Goal: Task Accomplishment & Management: Manage account settings

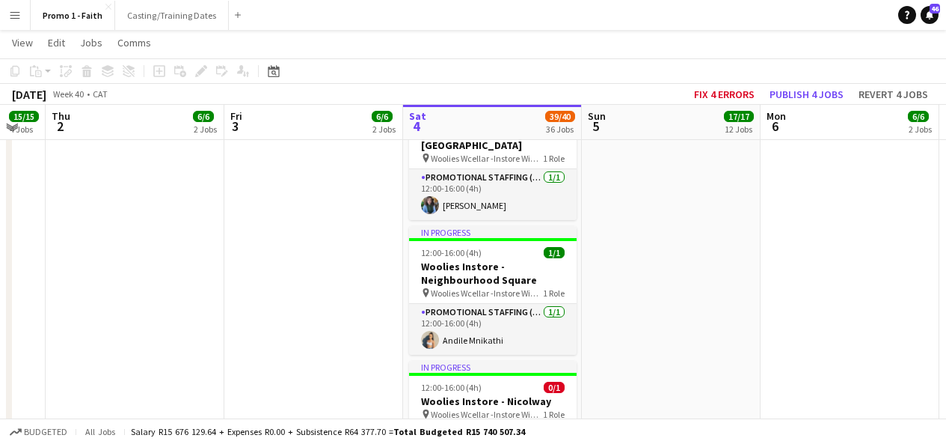
scroll to position [2582, 0]
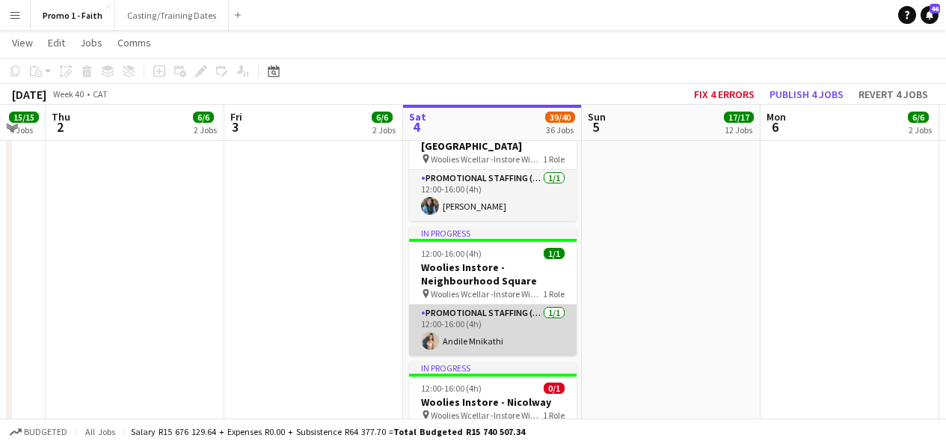
click at [495, 304] on app-card-role "Promotional Staffing (Brand Ambassadors) [DATE] 12:00-16:00 (4h) [PERSON_NAME]" at bounding box center [493, 329] width 168 height 51
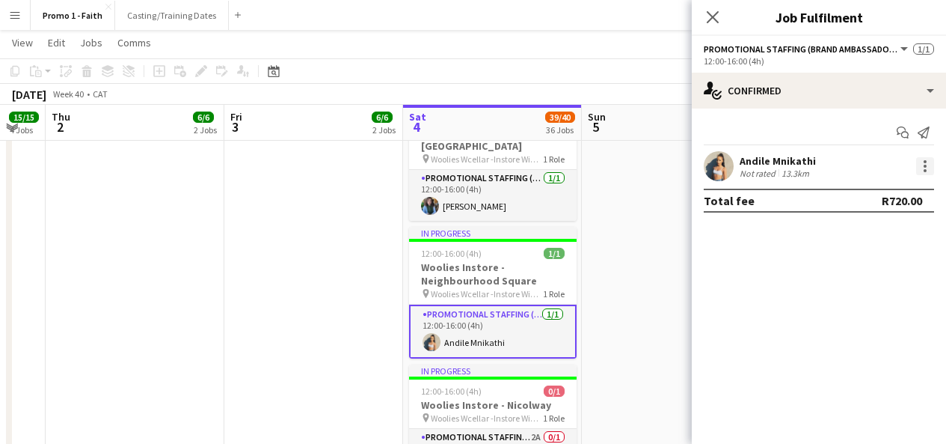
click at [930, 168] on div at bounding box center [925, 166] width 18 height 18
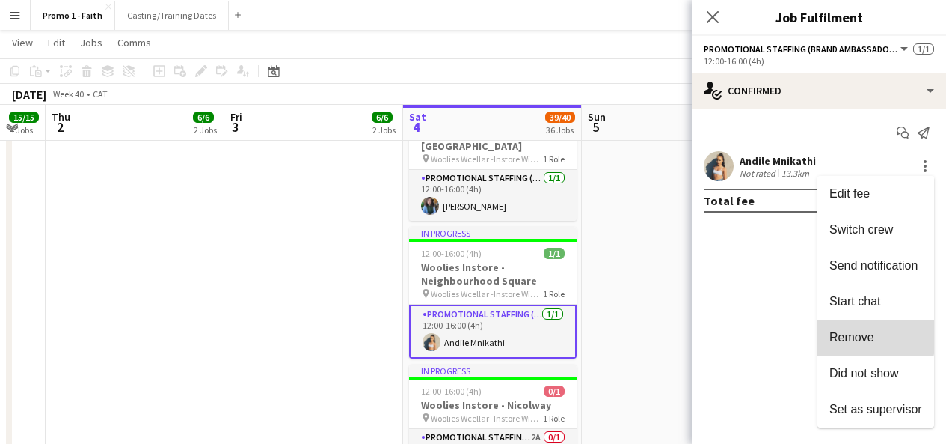
click at [856, 334] on span "Remove" at bounding box center [852, 337] width 45 height 13
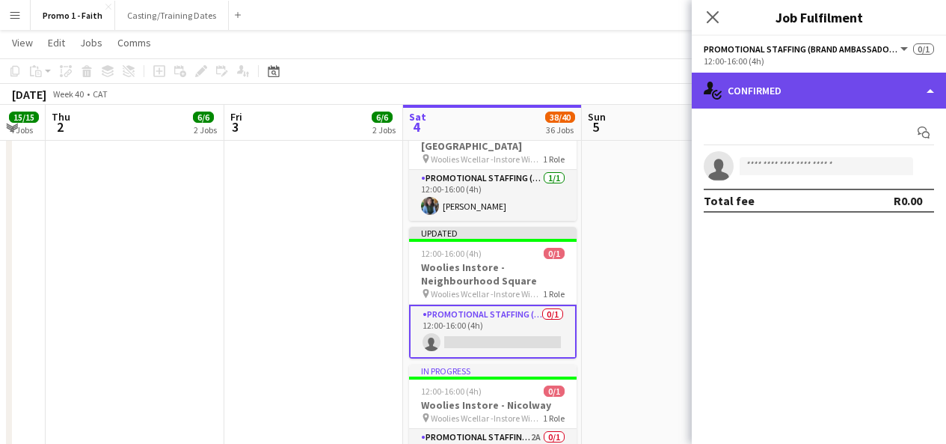
click at [759, 96] on div "single-neutral-actions-check-2 Confirmed" at bounding box center [819, 91] width 254 height 36
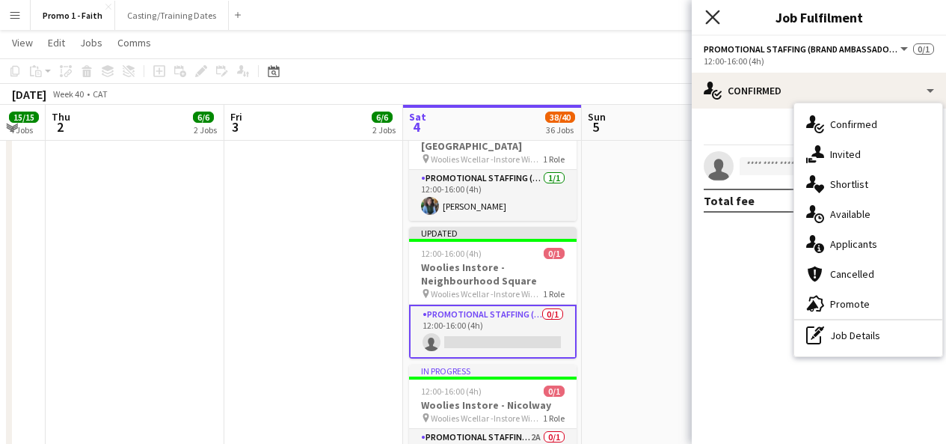
click at [714, 11] on icon "Close pop-in" at bounding box center [712, 17] width 14 height 14
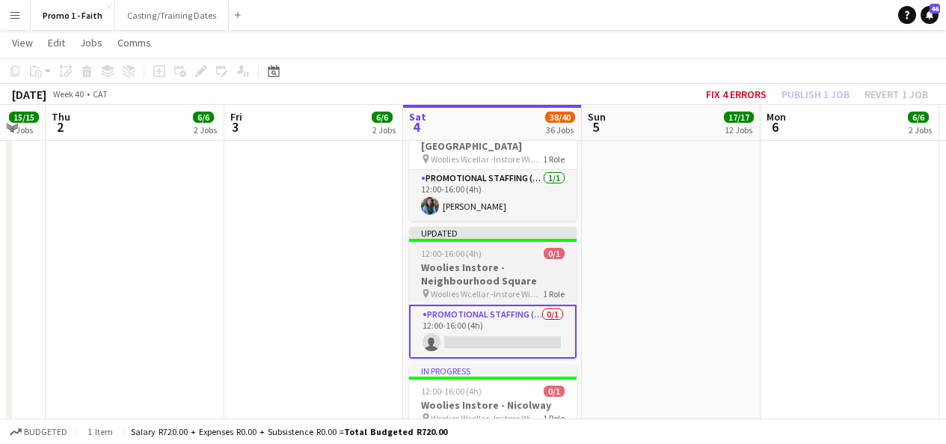
scroll to position [2565, 0]
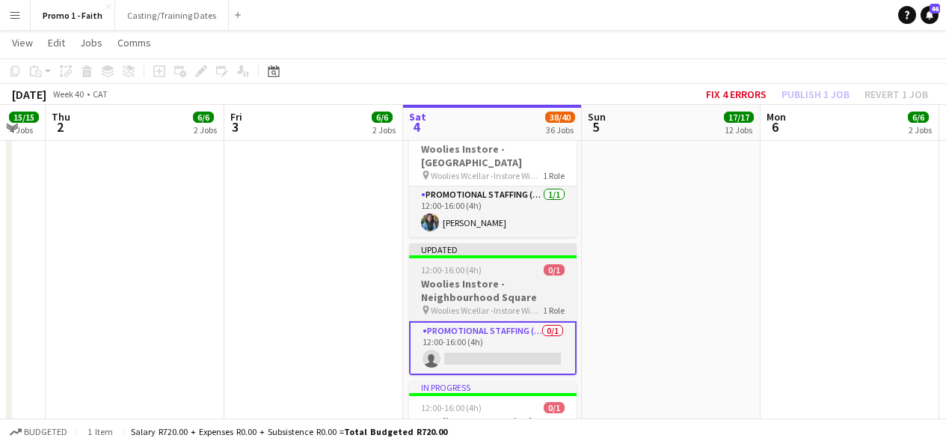
click at [543, 243] on div "Updated" at bounding box center [493, 249] width 168 height 12
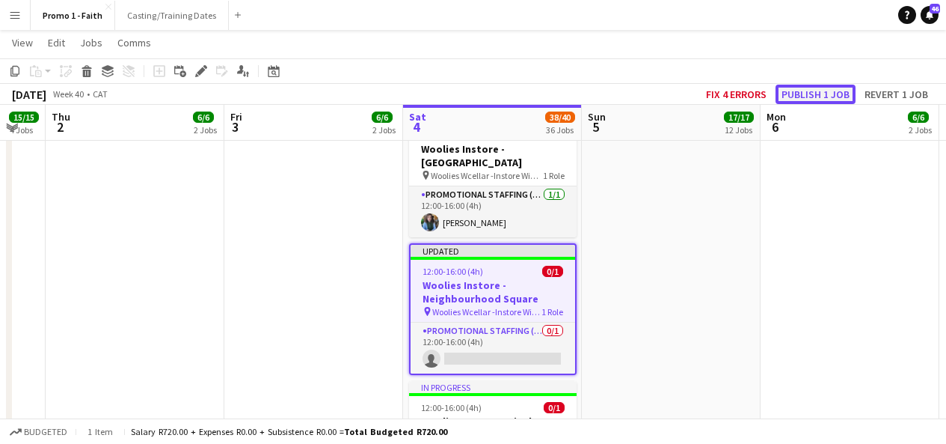
click at [818, 102] on button "Publish 1 job" at bounding box center [816, 94] width 80 height 19
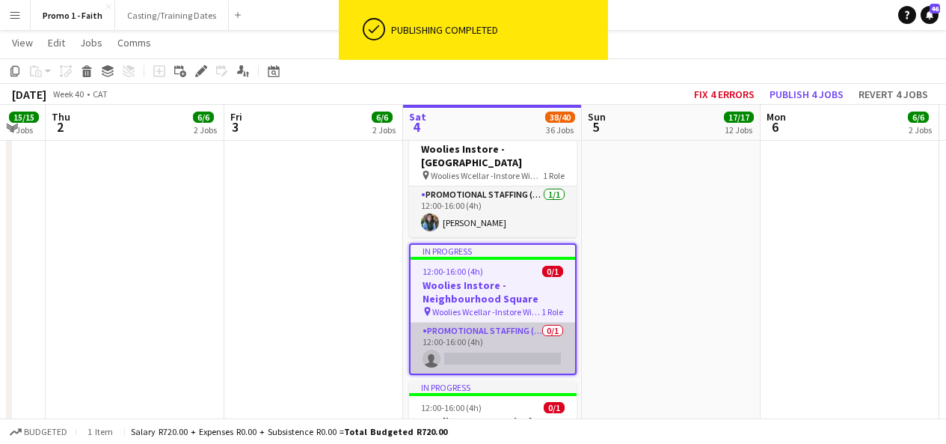
click at [494, 322] on app-card-role "Promotional Staffing (Brand Ambassadors) 0/1 12:00-16:00 (4h) single-neutral-ac…" at bounding box center [493, 347] width 165 height 51
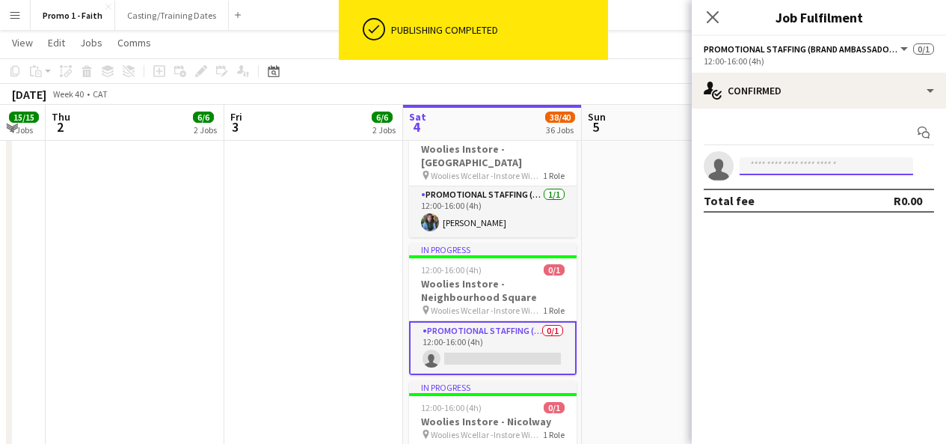
click at [762, 168] on input at bounding box center [827, 166] width 174 height 18
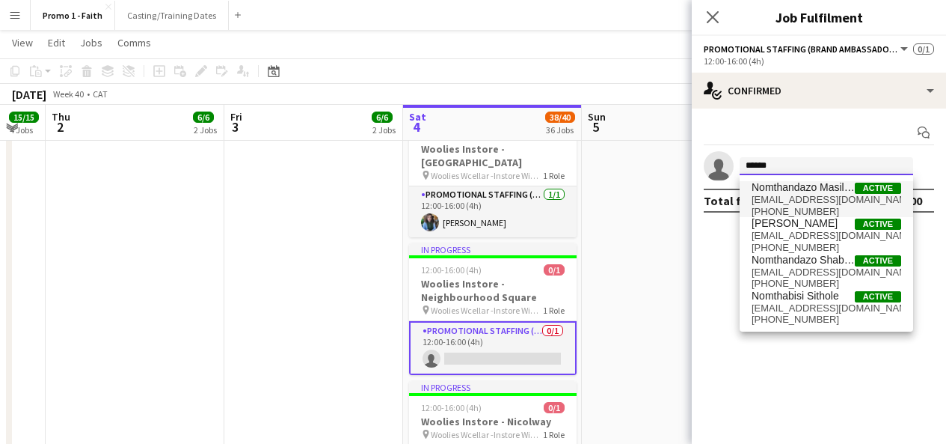
type input "******"
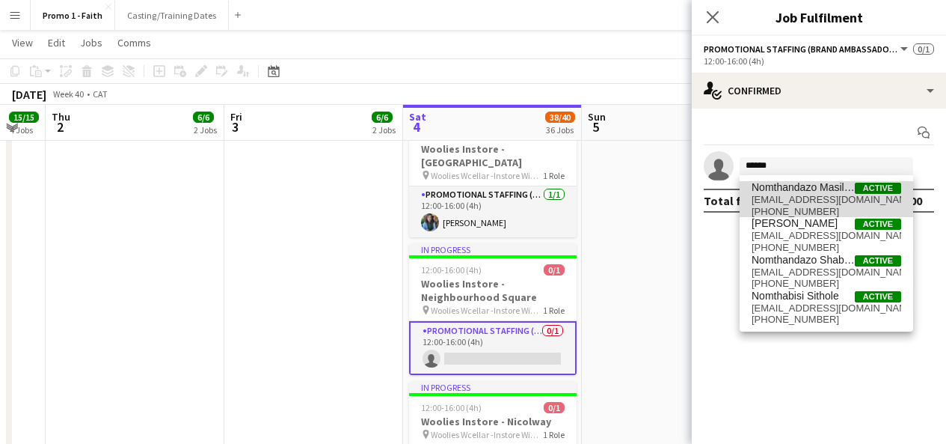
click at [801, 192] on span "Nomthandazo Masilela" at bounding box center [803, 187] width 103 height 13
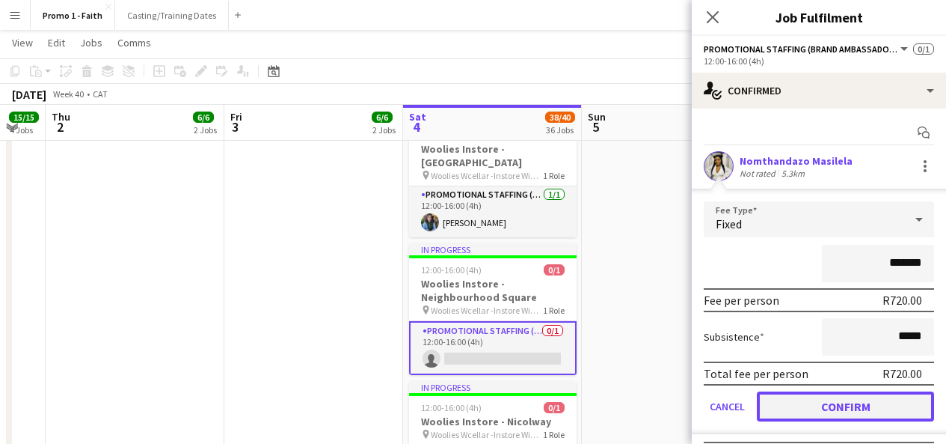
click at [818, 404] on button "Confirm" at bounding box center [845, 406] width 177 height 30
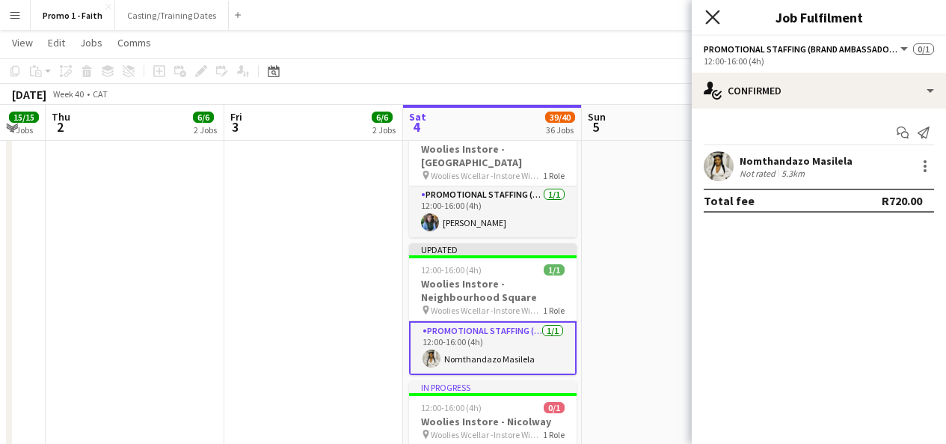
click at [713, 13] on icon "Close pop-in" at bounding box center [712, 17] width 14 height 14
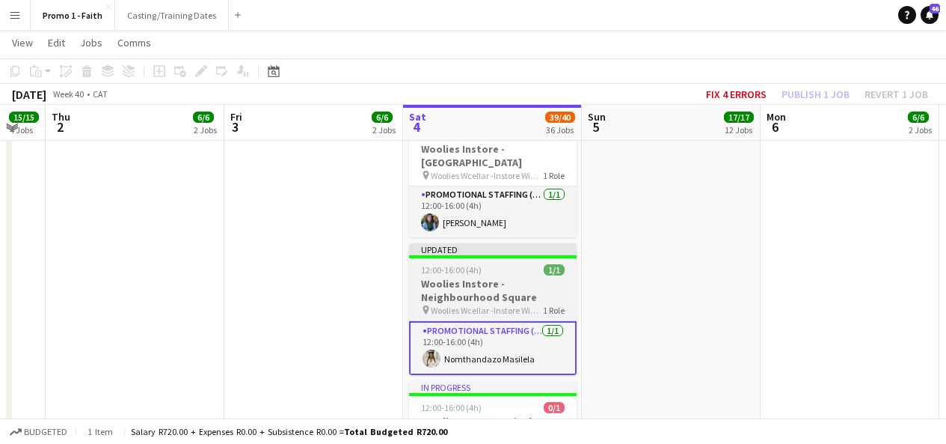
click at [536, 243] on div "Updated" at bounding box center [493, 249] width 168 height 12
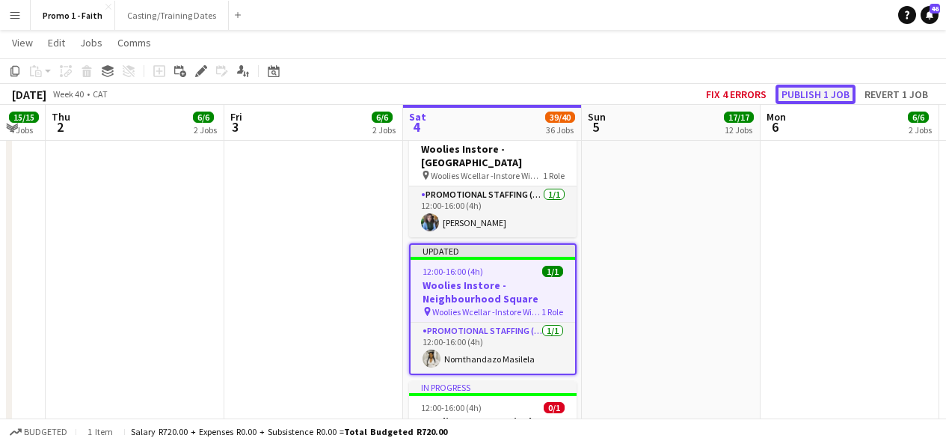
click at [793, 98] on button "Publish 1 job" at bounding box center [816, 94] width 80 height 19
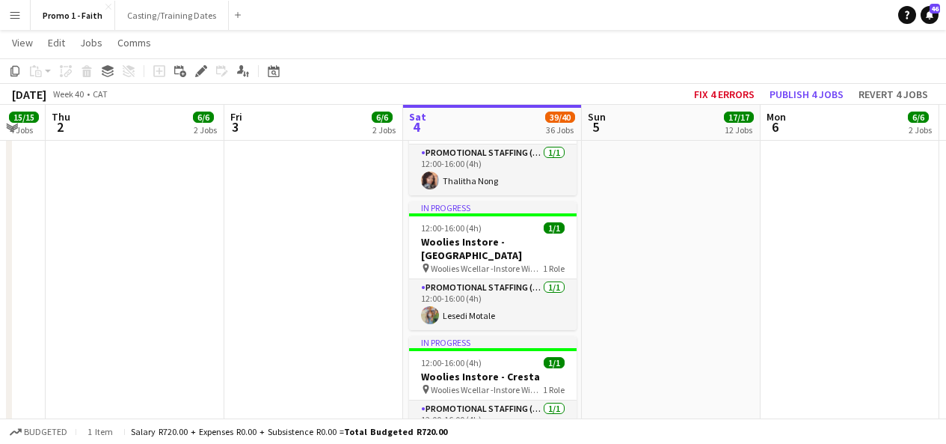
scroll to position [1435, 0]
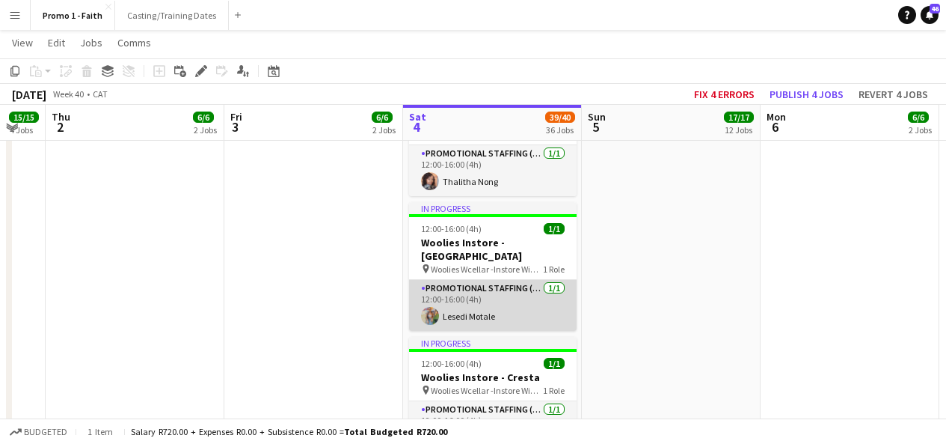
click at [501, 280] on app-card-role "Promotional Staffing (Brand Ambassadors) [DATE] 12:00-16:00 (4h) Lesedi Motale" at bounding box center [493, 305] width 168 height 51
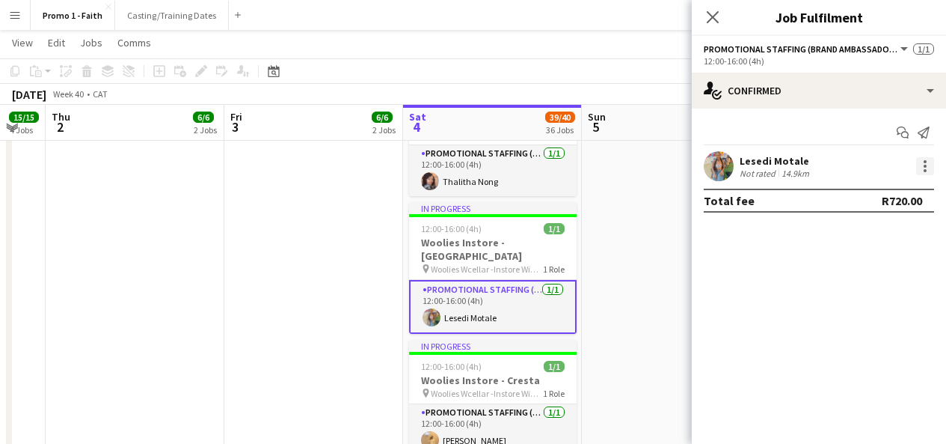
click at [922, 174] on div at bounding box center [925, 166] width 18 height 18
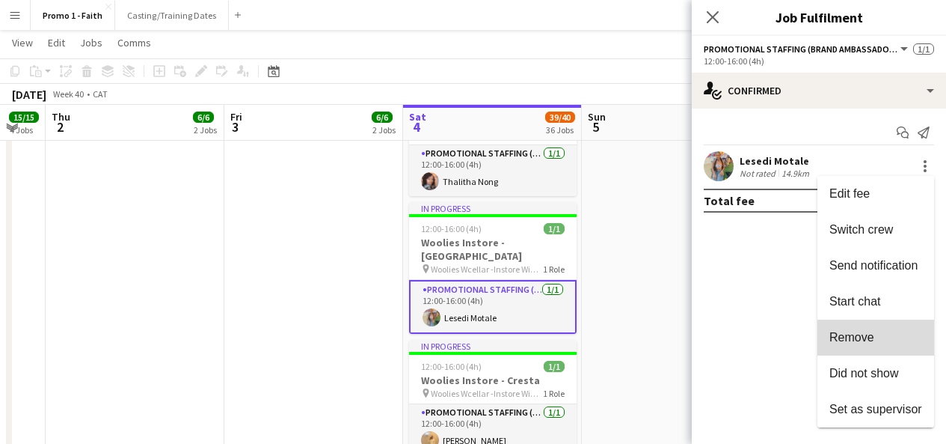
click at [877, 338] on span "Remove" at bounding box center [876, 337] width 93 height 13
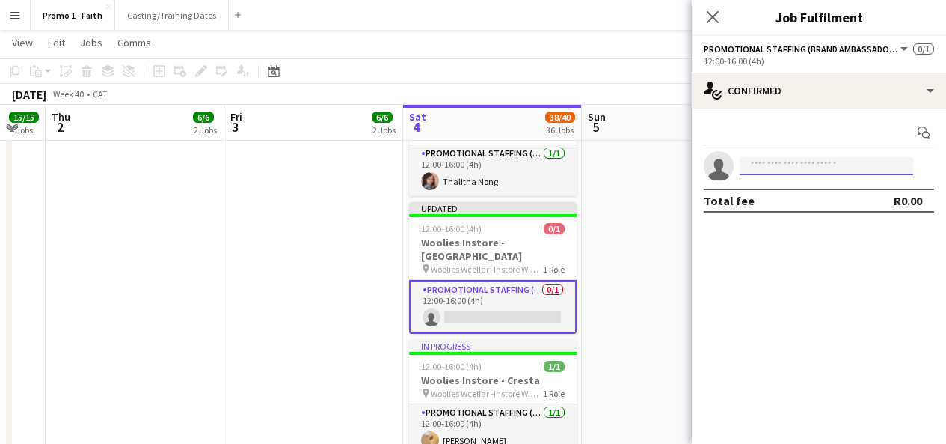
click at [765, 164] on input at bounding box center [827, 166] width 174 height 18
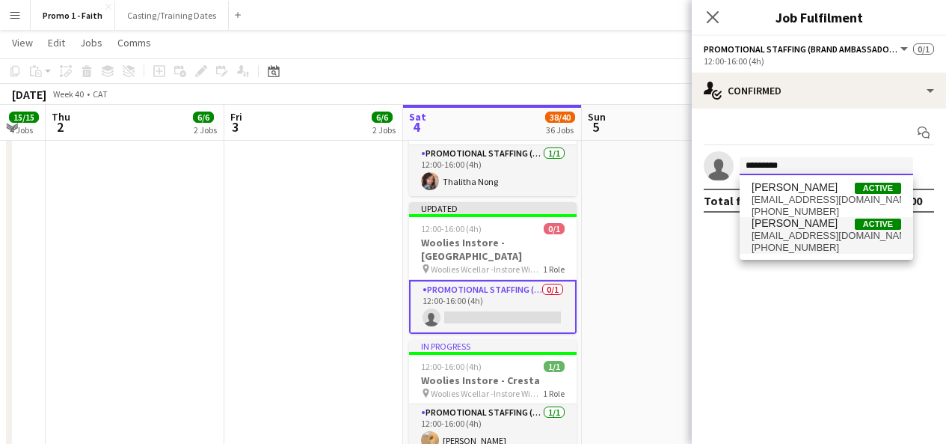
type input "*********"
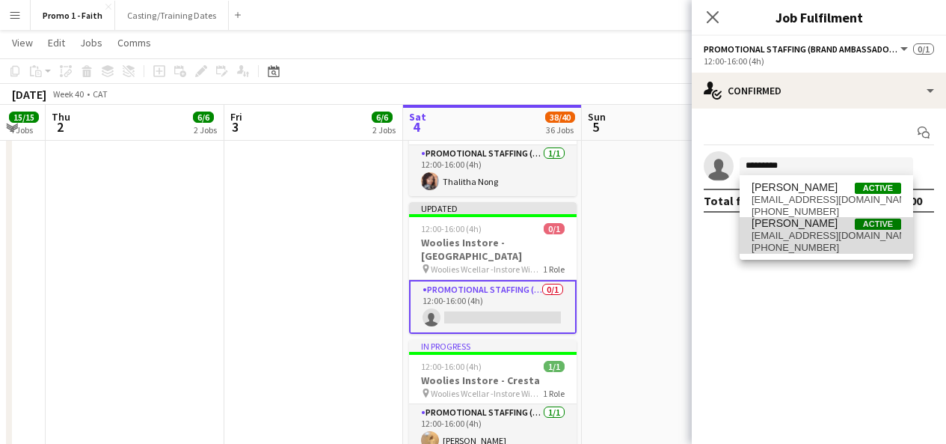
click at [825, 230] on span "[EMAIL_ADDRESS][DOMAIN_NAME]" at bounding box center [827, 236] width 150 height 12
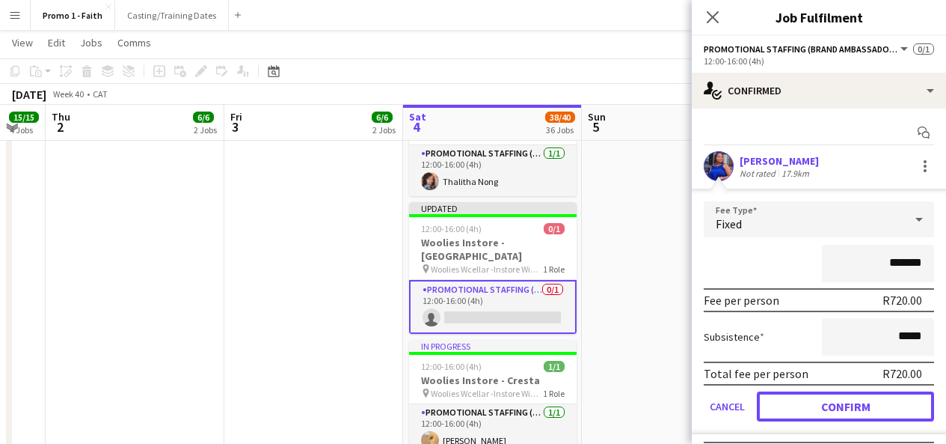
click at [862, 403] on button "Confirm" at bounding box center [845, 406] width 177 height 30
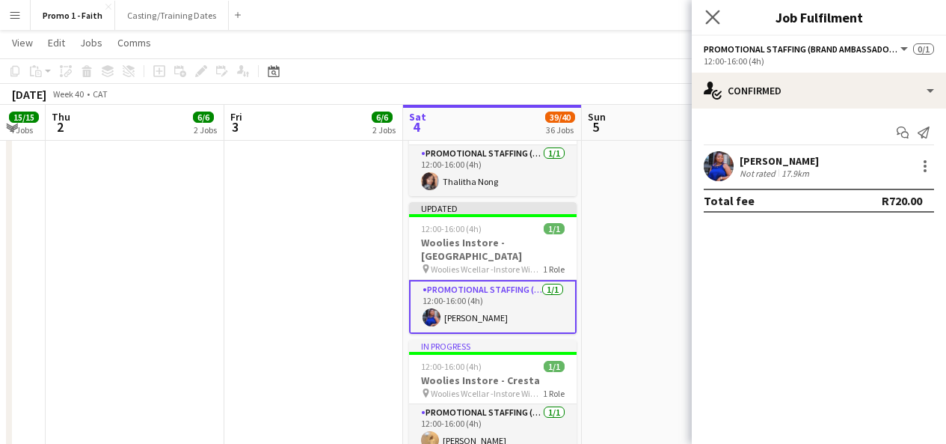
click at [720, 16] on icon "Close pop-in" at bounding box center [712, 17] width 14 height 14
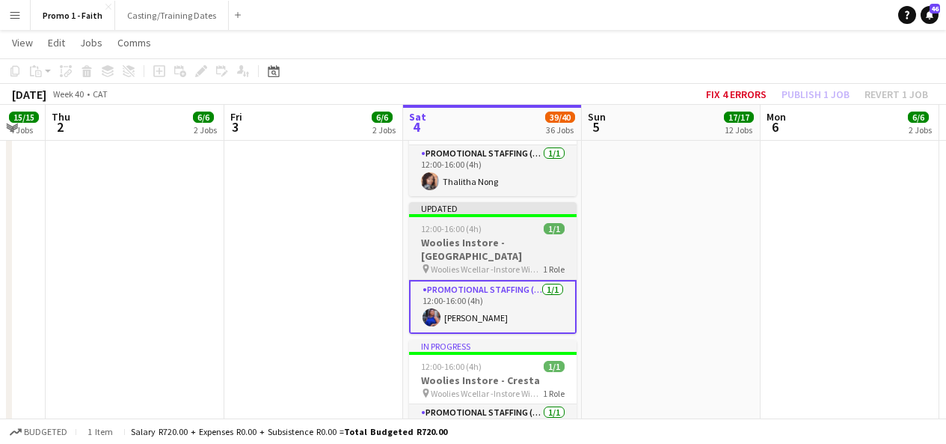
click at [566, 202] on div "Updated" at bounding box center [493, 208] width 168 height 12
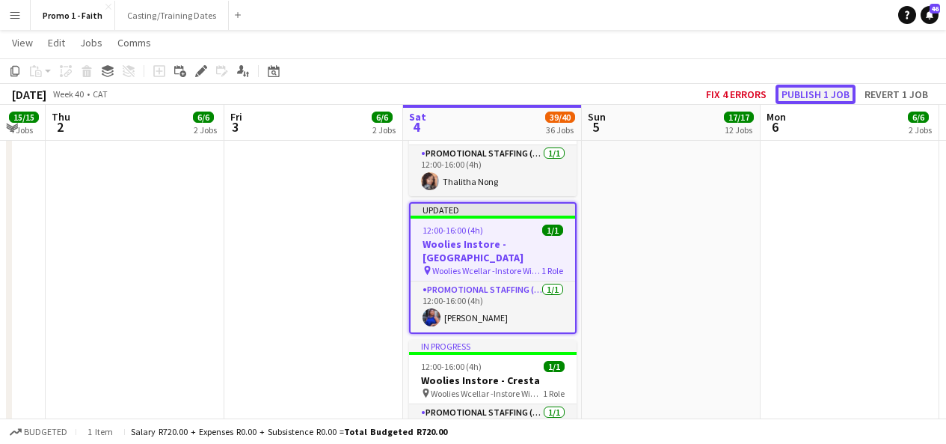
click at [811, 88] on button "Publish 1 job" at bounding box center [816, 94] width 80 height 19
